Goal: Transaction & Acquisition: Book appointment/travel/reservation

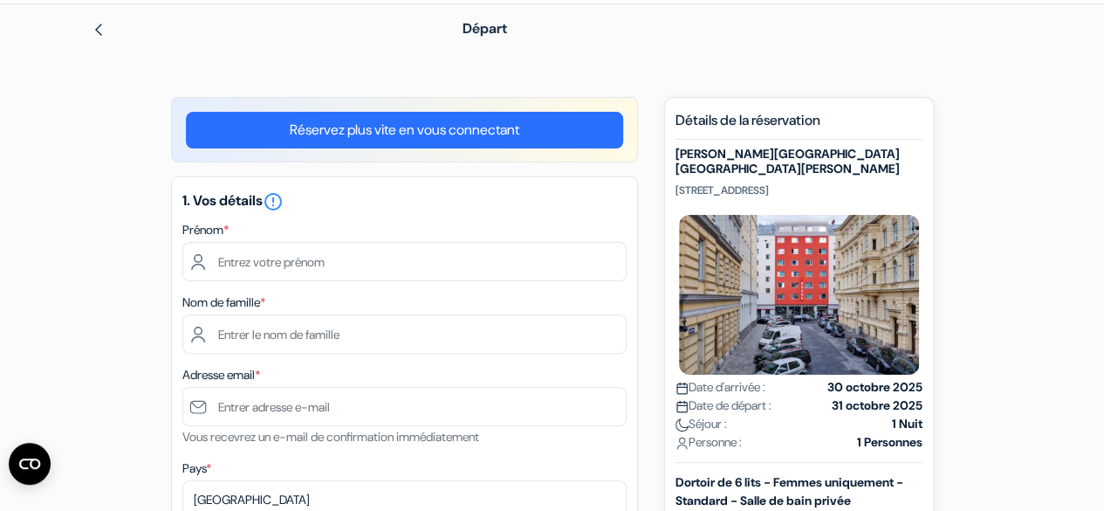
scroll to position [61, 0]
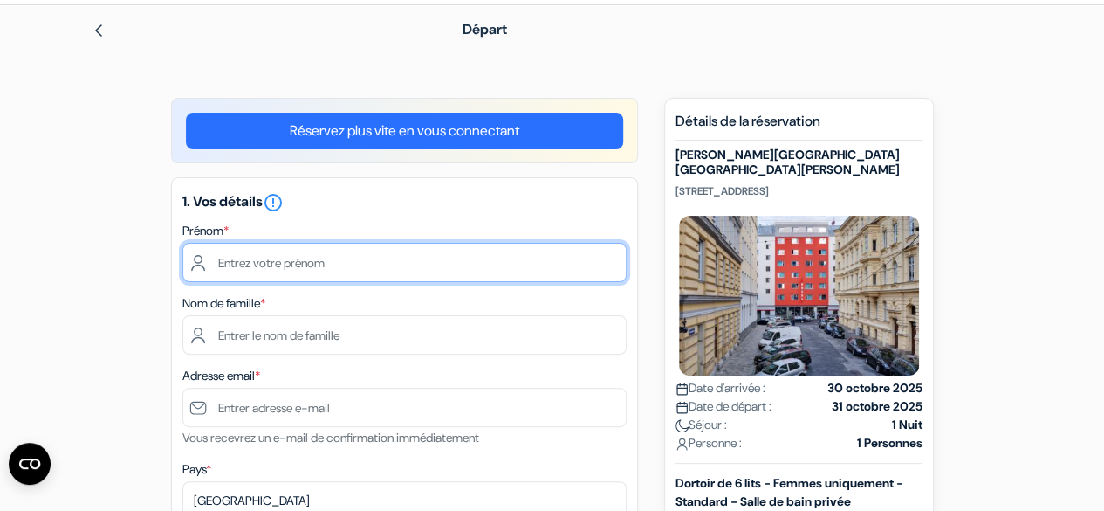
click at [398, 258] on input "text" at bounding box center [404, 262] width 444 height 39
type input "[PERSON_NAME]"
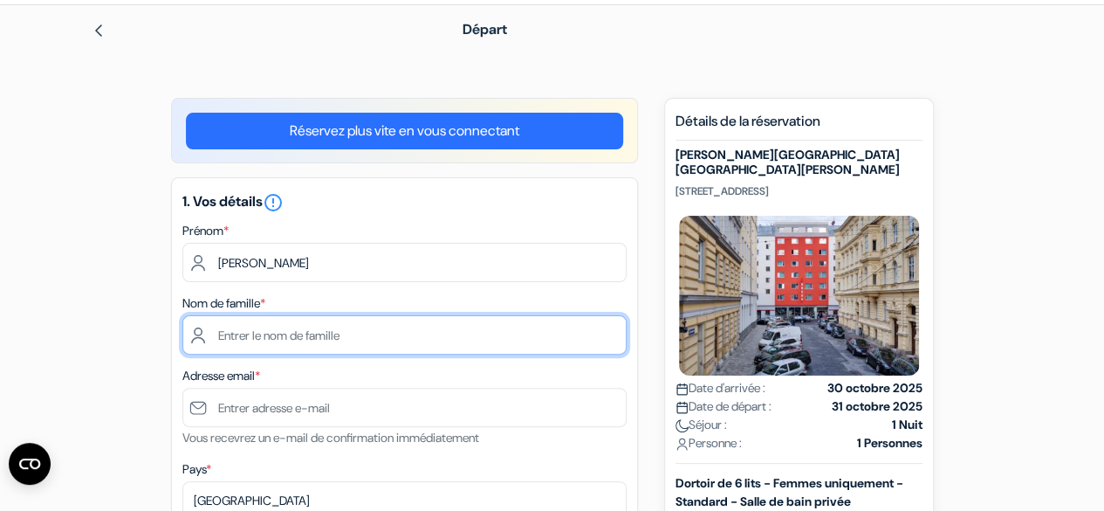
type input "BRETON"
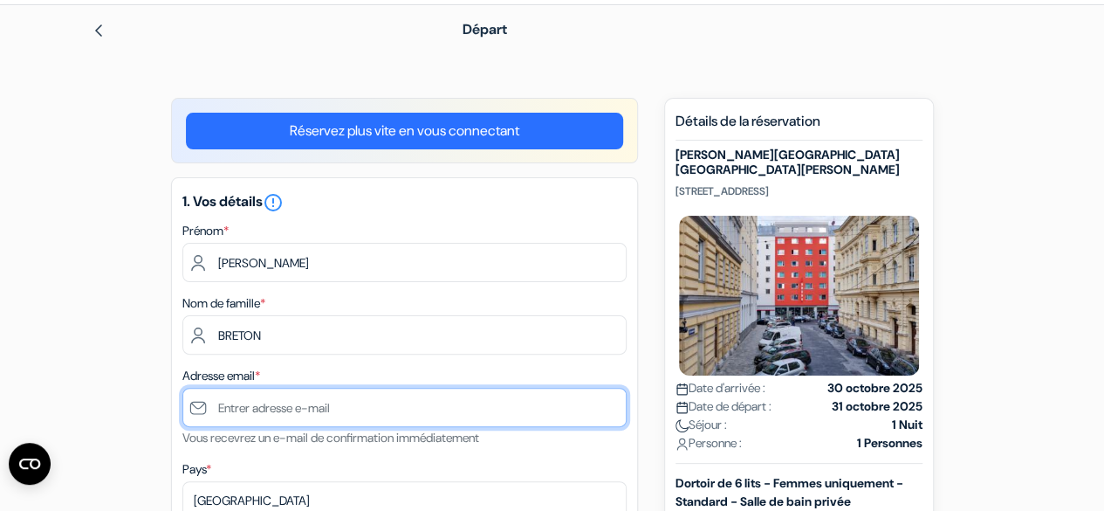
type input "[EMAIL_ADDRESS][DOMAIN_NAME]"
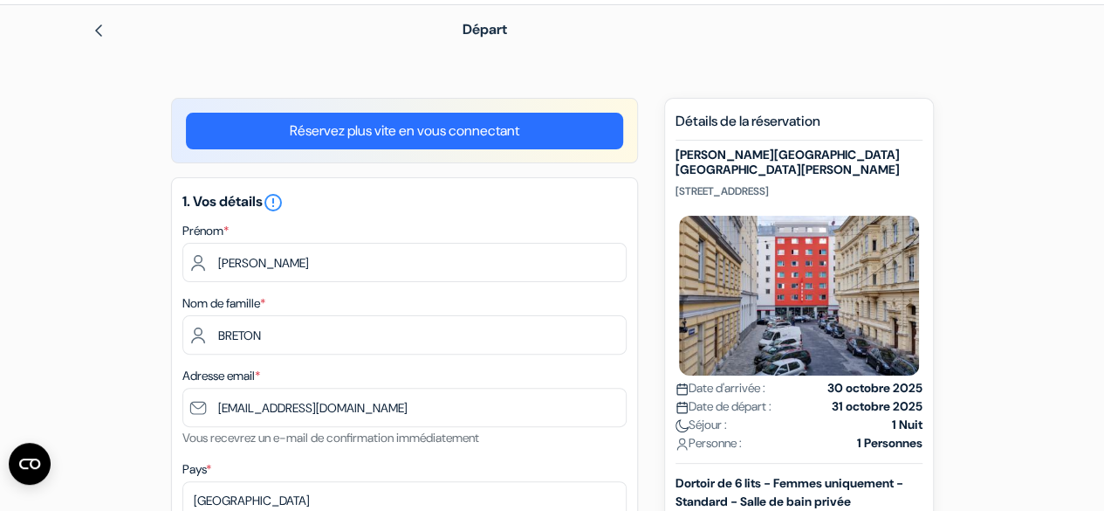
type input "0780320449"
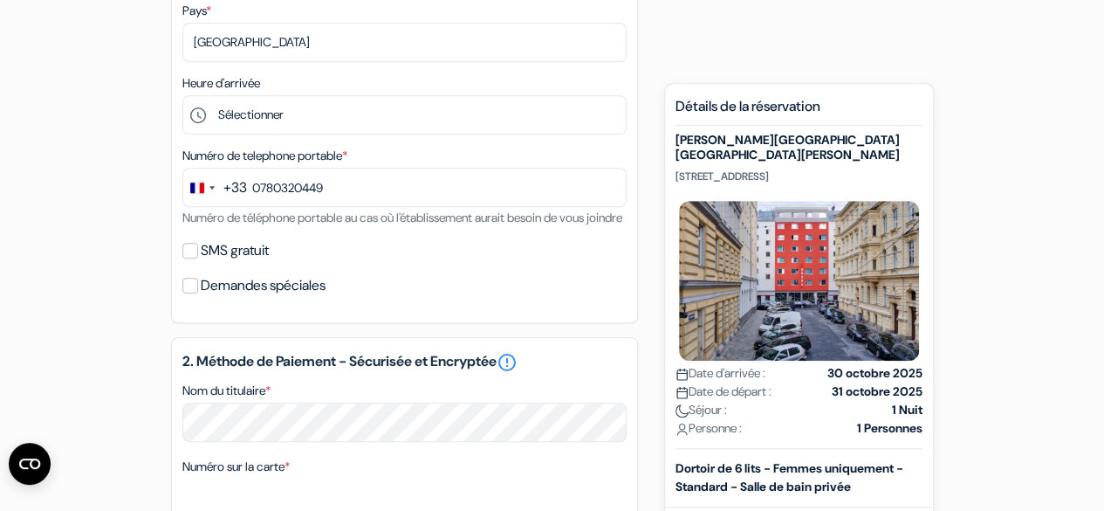
scroll to position [533, 0]
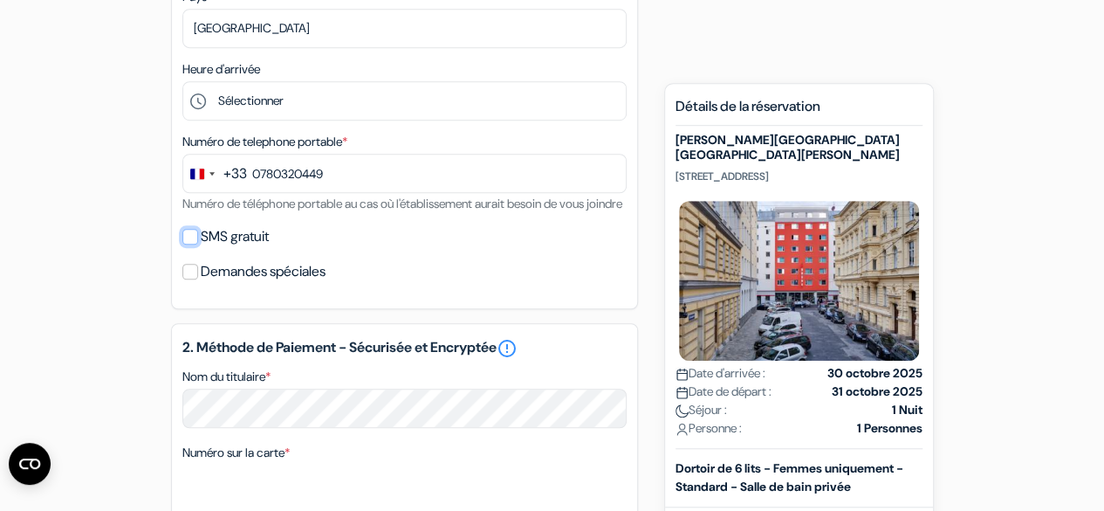
click at [190, 244] on input "SMS gratuit" at bounding box center [190, 237] width 16 height 16
checkbox input "true"
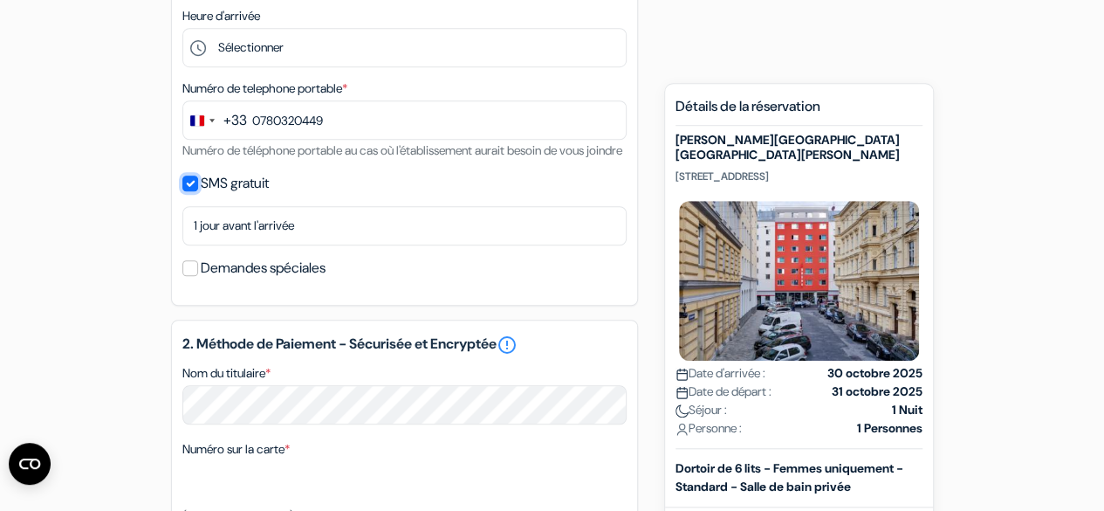
scroll to position [594, 0]
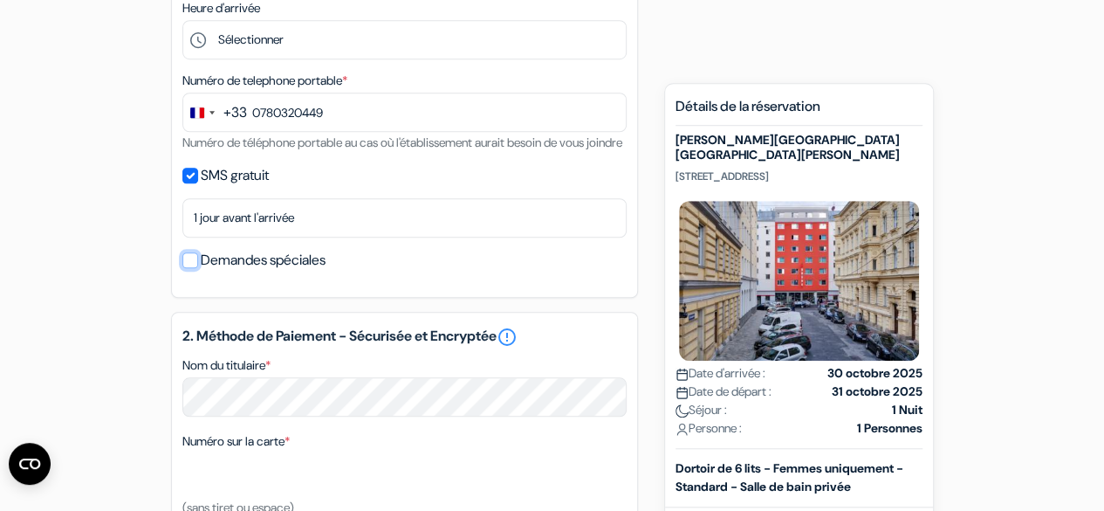
click at [191, 268] on input "Demandes spéciales" at bounding box center [190, 260] width 16 height 16
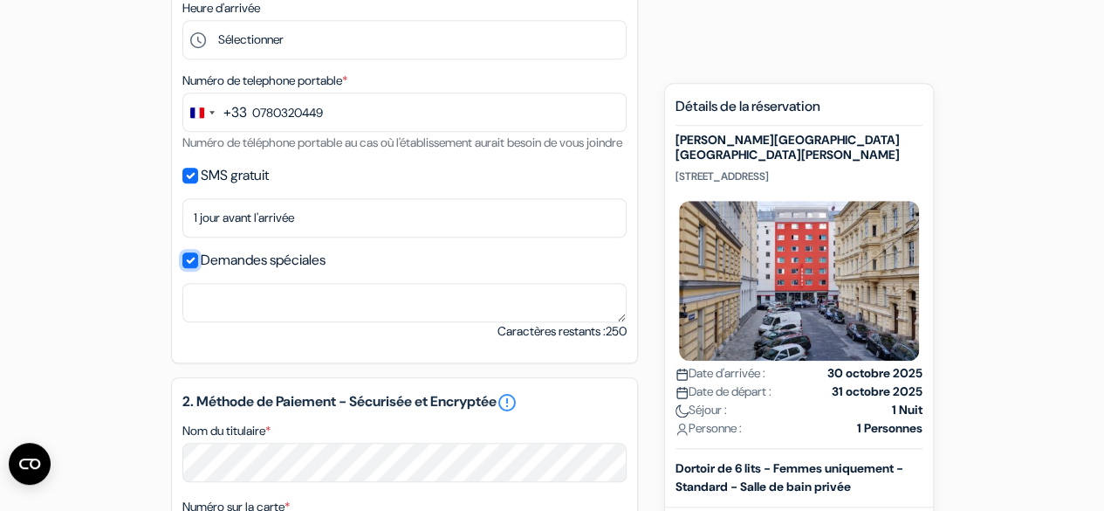
click at [191, 268] on input "Demandes spéciales" at bounding box center [190, 260] width 16 height 16
checkbox input "false"
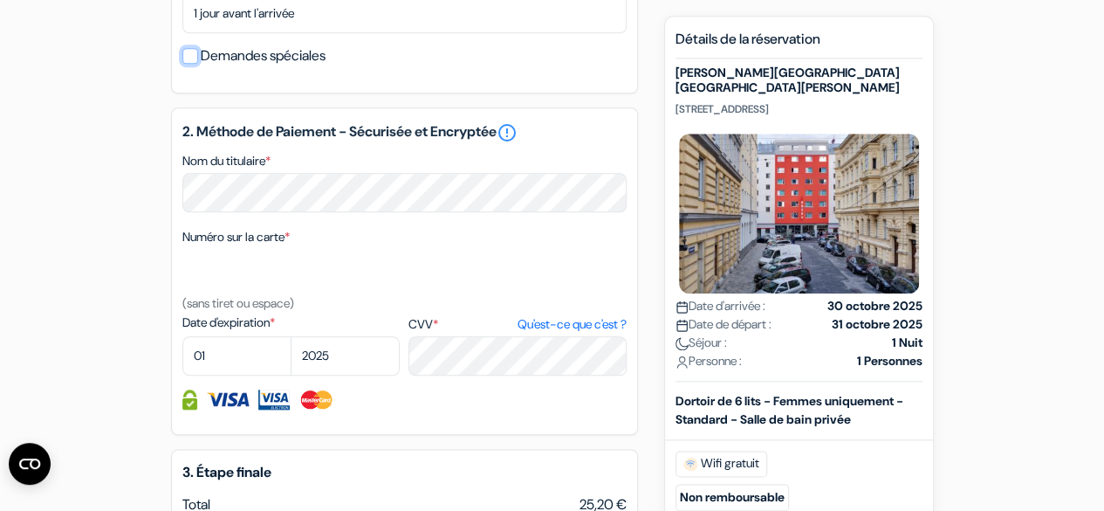
scroll to position [776, 0]
